Goal: Information Seeking & Learning: Understand process/instructions

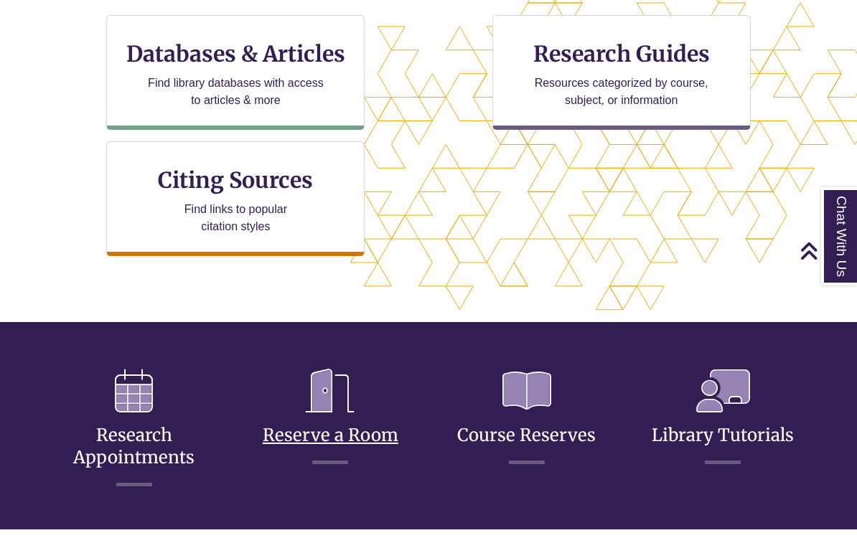
scroll to position [510, 0]
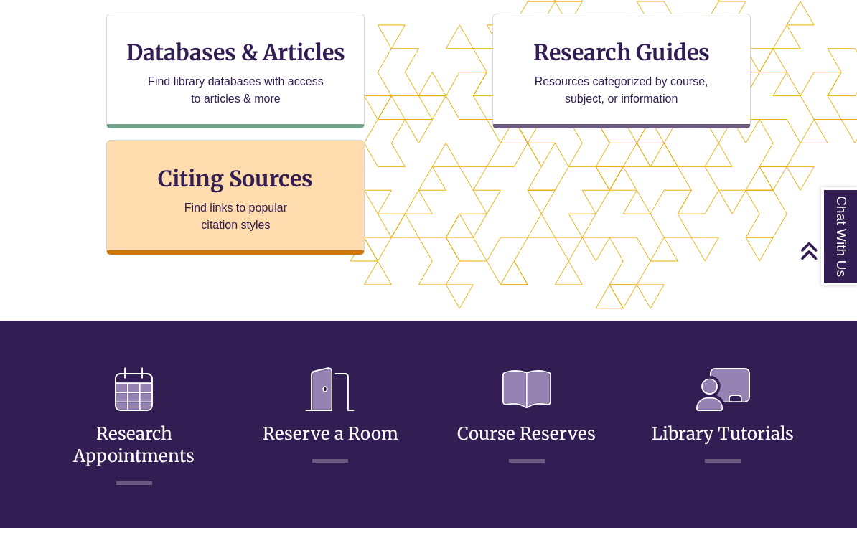
click at [307, 212] on div "Citing Sources Find links to popular citation styles" at bounding box center [235, 197] width 258 height 115
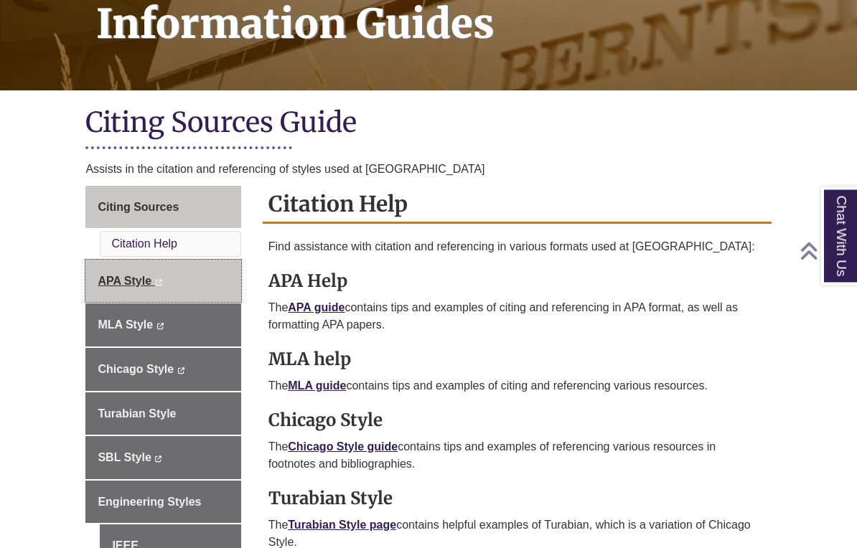
scroll to position [236, 0]
click at [138, 284] on span "APA Style" at bounding box center [125, 281] width 54 height 12
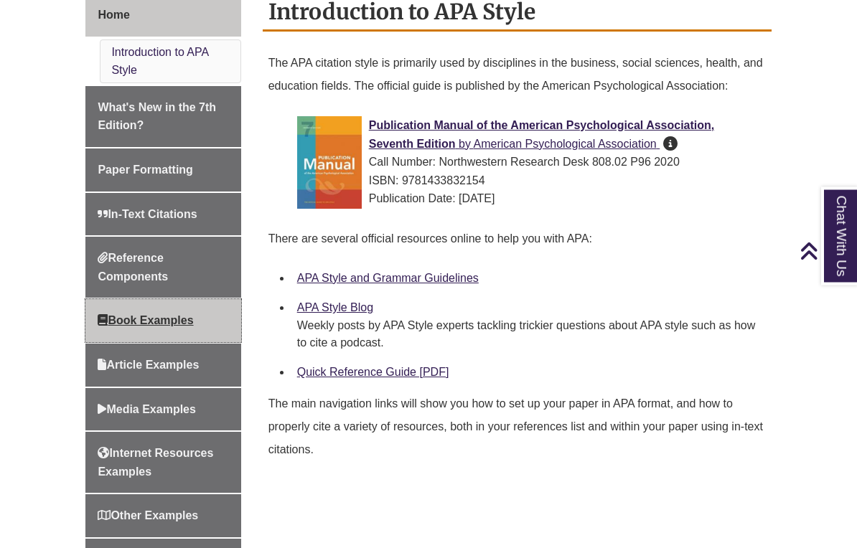
scroll to position [410, 0]
click at [171, 317] on span "Book Examples" at bounding box center [145, 320] width 95 height 12
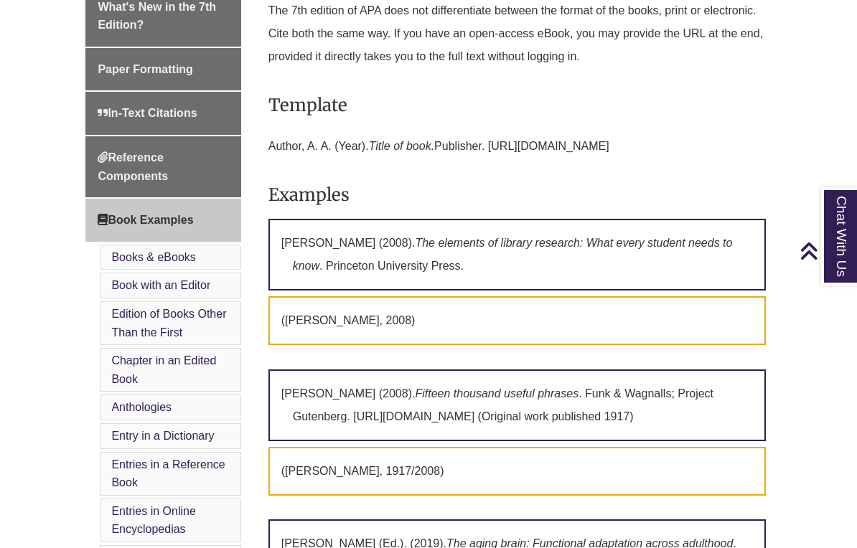
scroll to position [418, 0]
